Goal: Check status: Check status

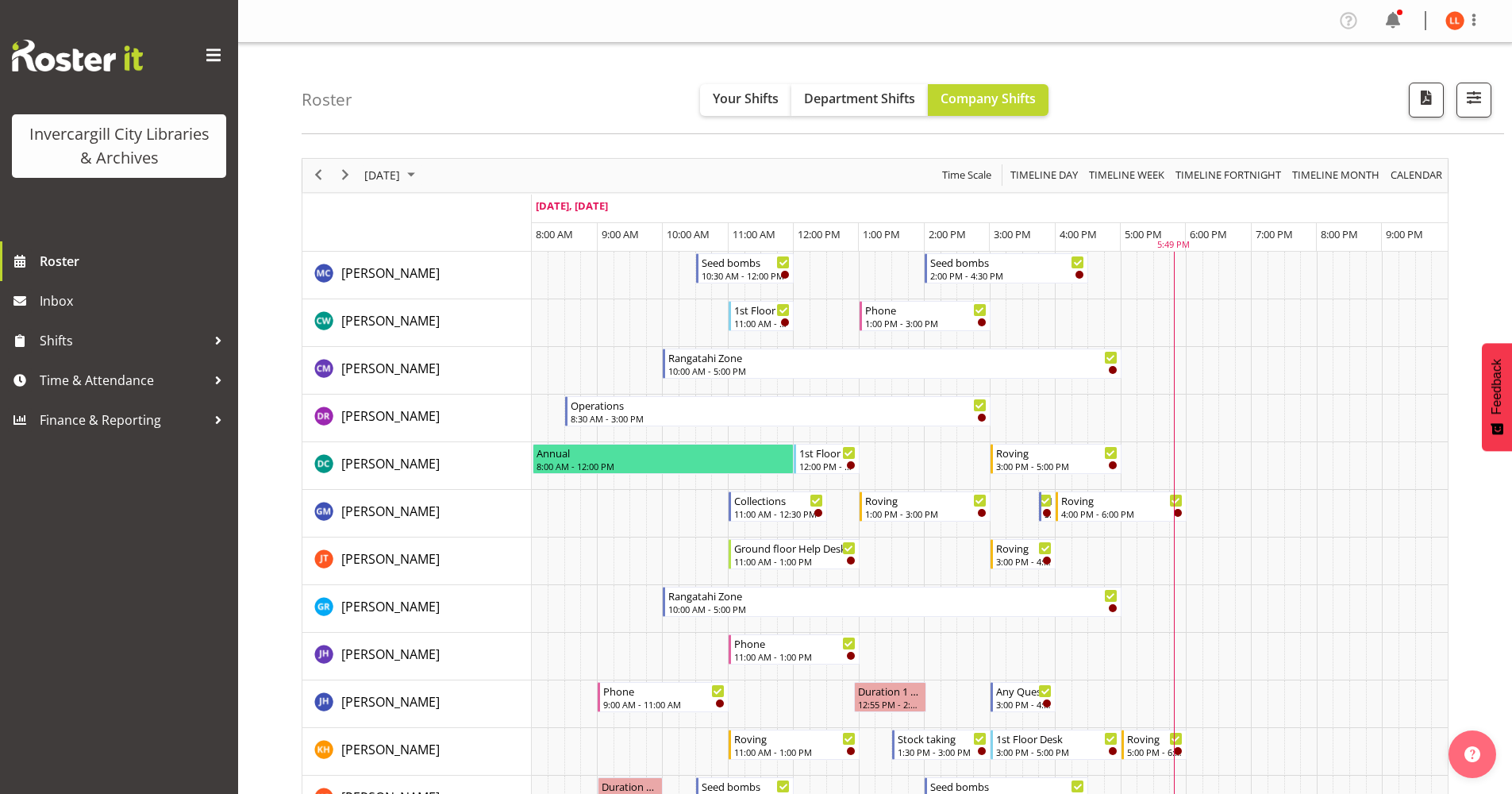
click at [1399, 14] on div at bounding box center [1400, 13] width 6 height 6
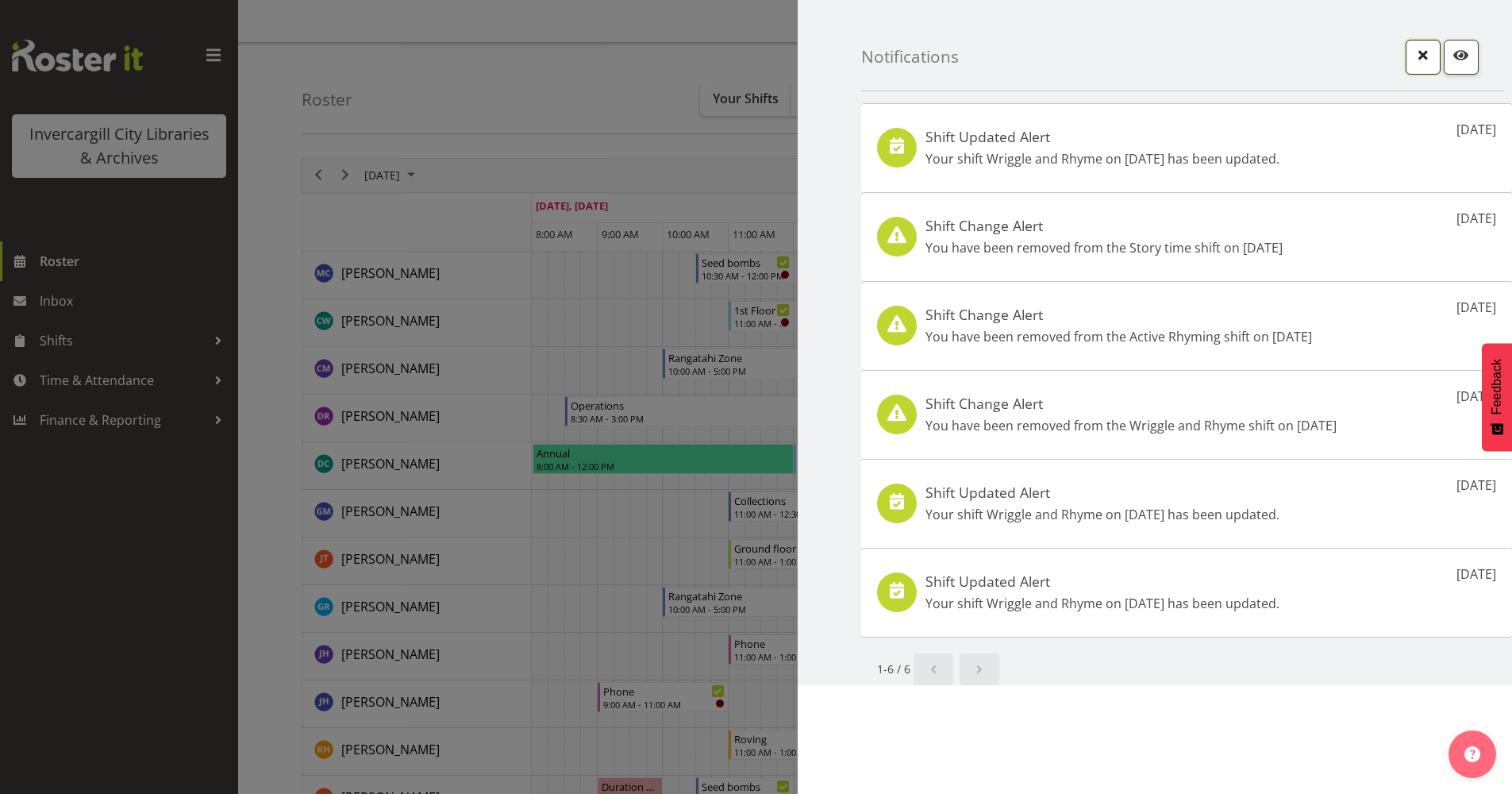
click at [1421, 56] on span "button" at bounding box center [1422, 54] width 20 height 20
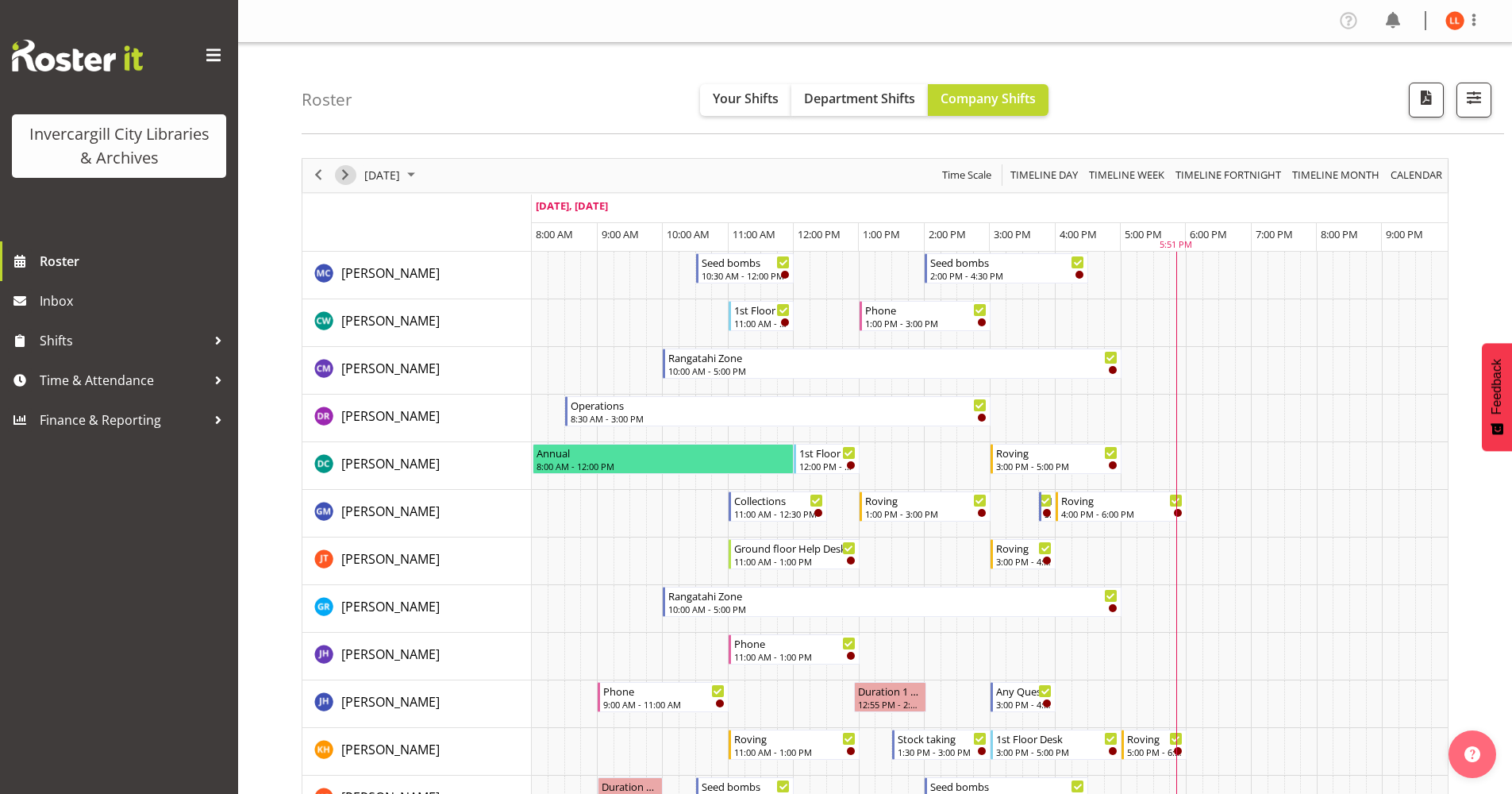
click at [344, 174] on span "Next" at bounding box center [345, 174] width 19 height 20
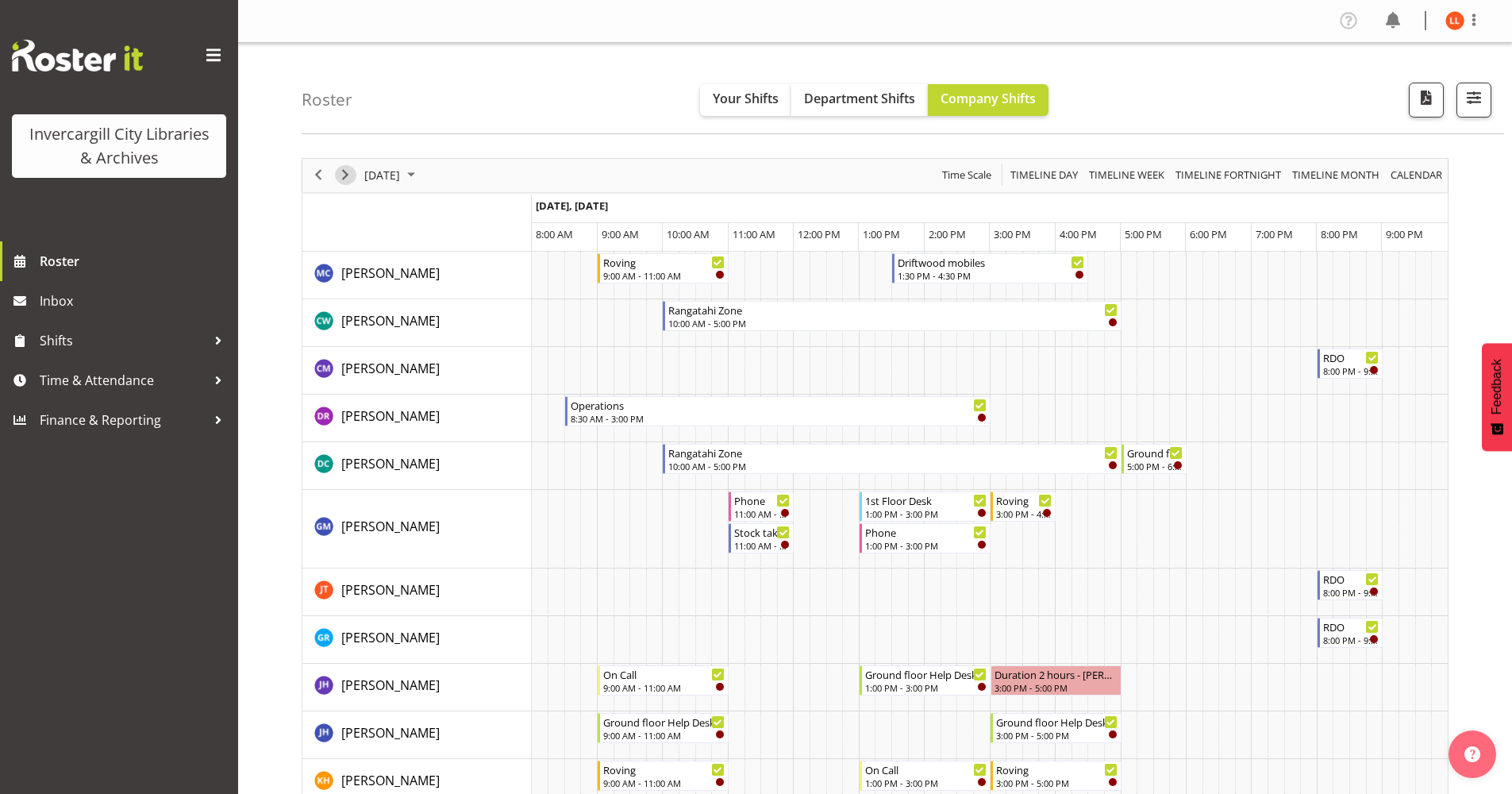
click at [344, 174] on span "Next" at bounding box center [345, 174] width 19 height 20
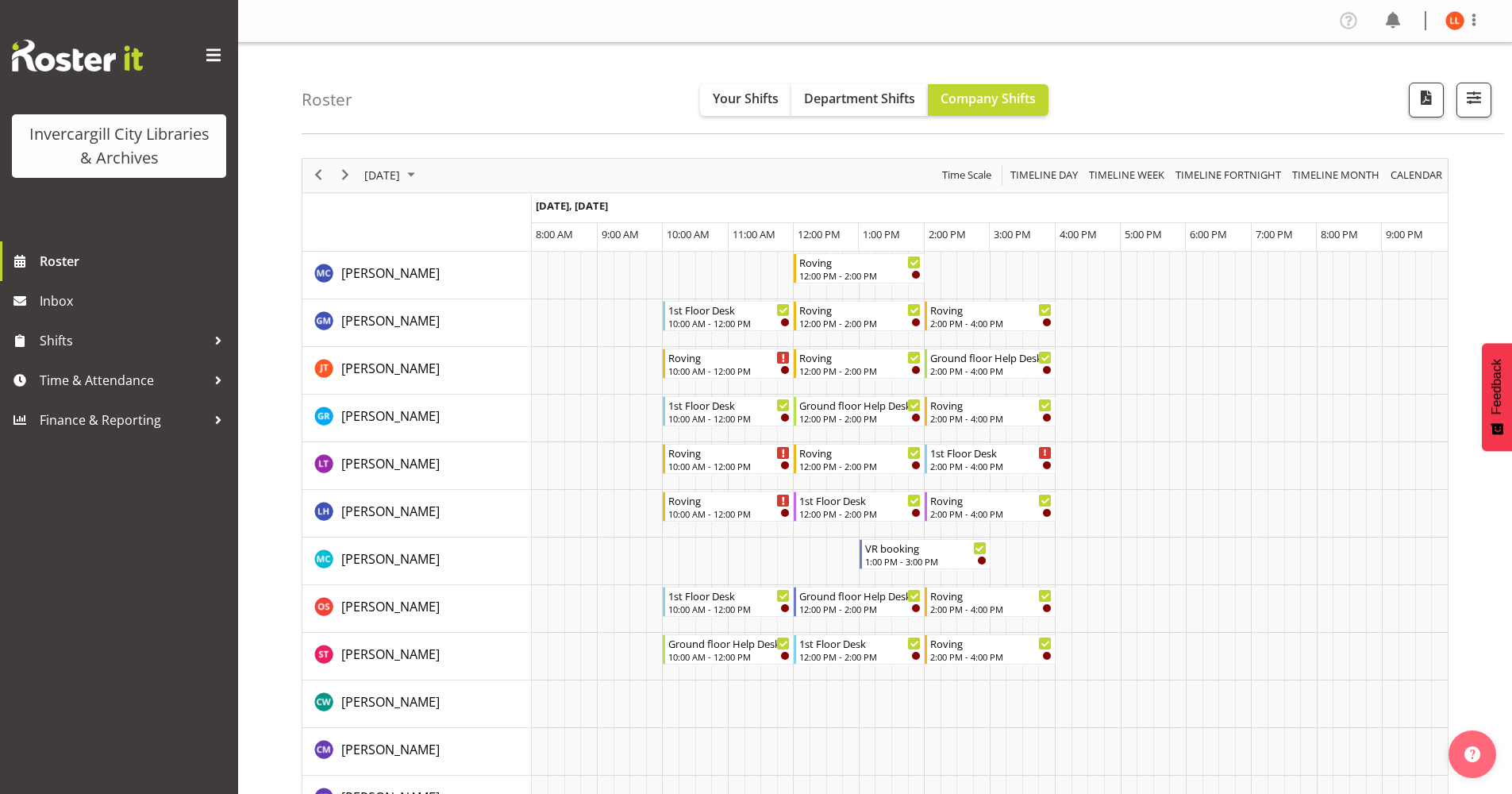
click at [421, 172] on span "September 2025" at bounding box center [411, 174] width 19 height 20
click at [406, 378] on span "29" at bounding box center [406, 378] width 24 height 24
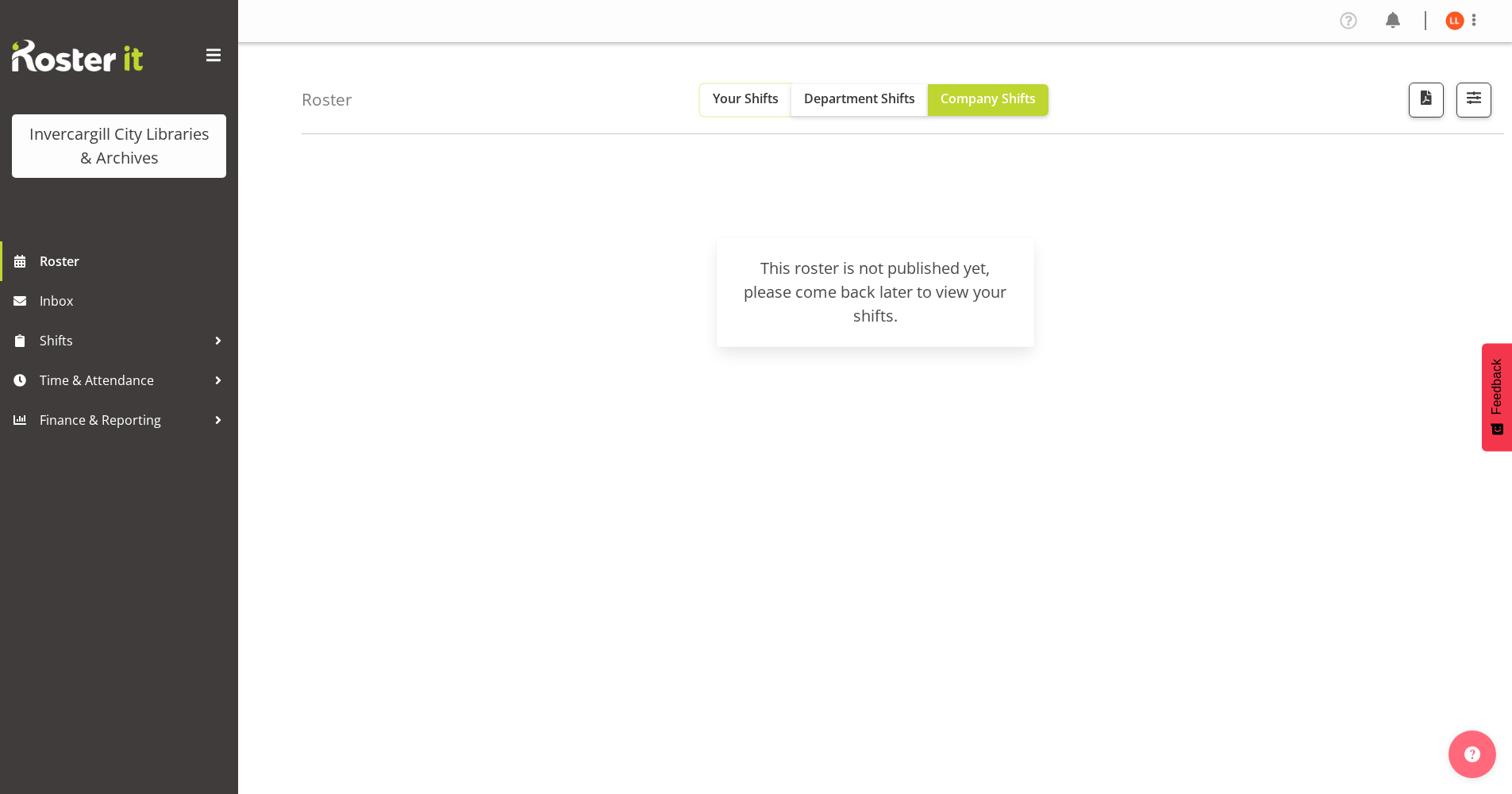
click at [730, 95] on span "Your Shifts" at bounding box center [746, 98] width 66 height 17
